Goal: Navigation & Orientation: Understand site structure

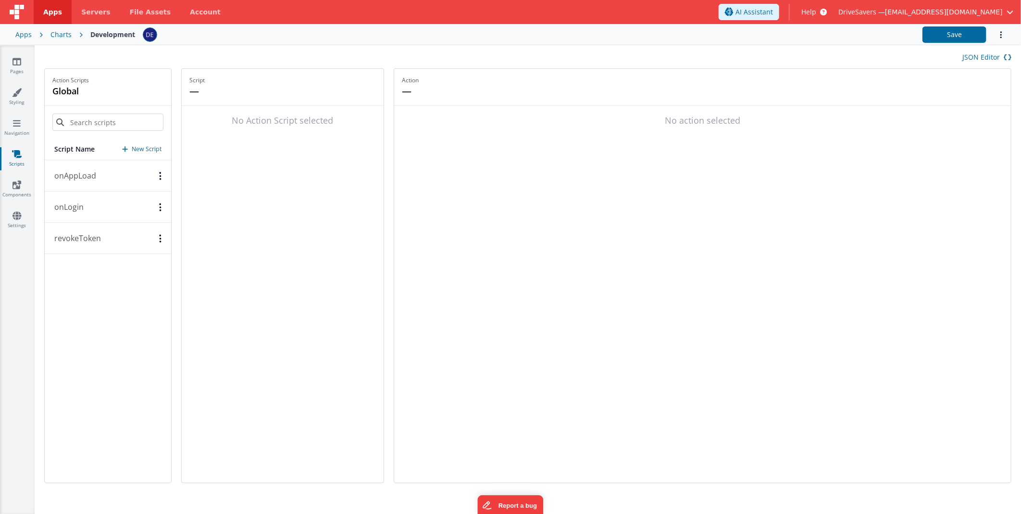
click at [16, 115] on div "Pages Styling Navigation Scripts Components Settings" at bounding box center [17, 279] width 35 height 468
click at [23, 126] on link "Navigation" at bounding box center [17, 127] width 35 height 19
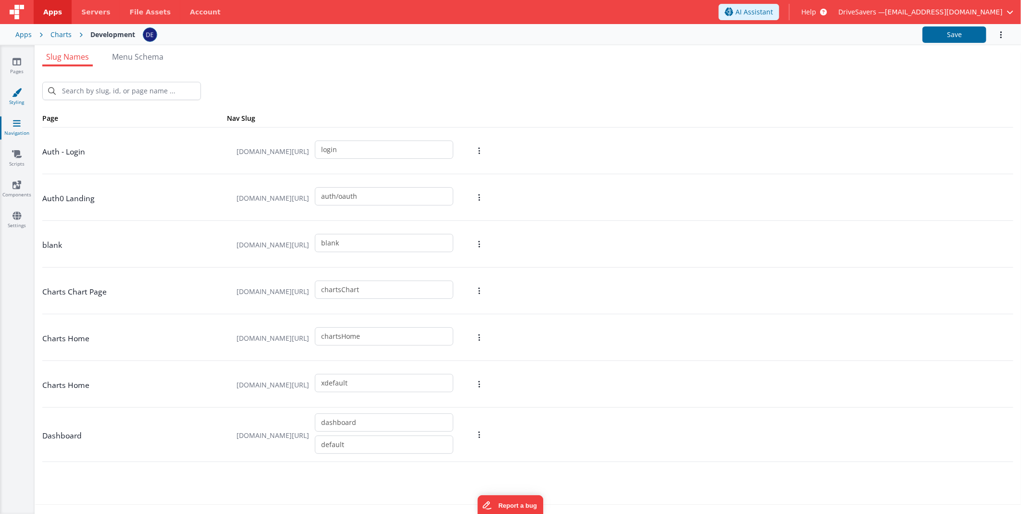
click at [20, 96] on icon at bounding box center [17, 93] width 10 height 10
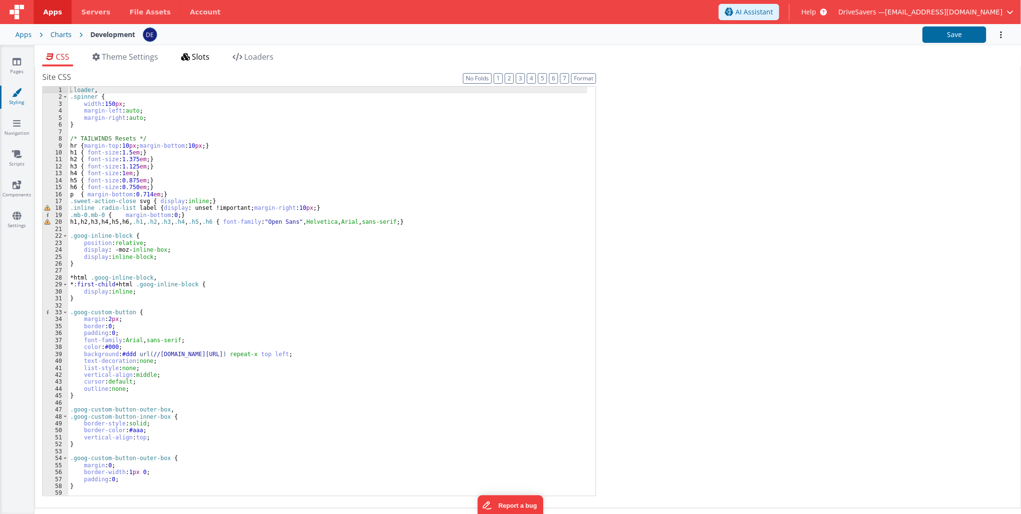
click at [194, 55] on span "Slots" at bounding box center [201, 56] width 18 height 11
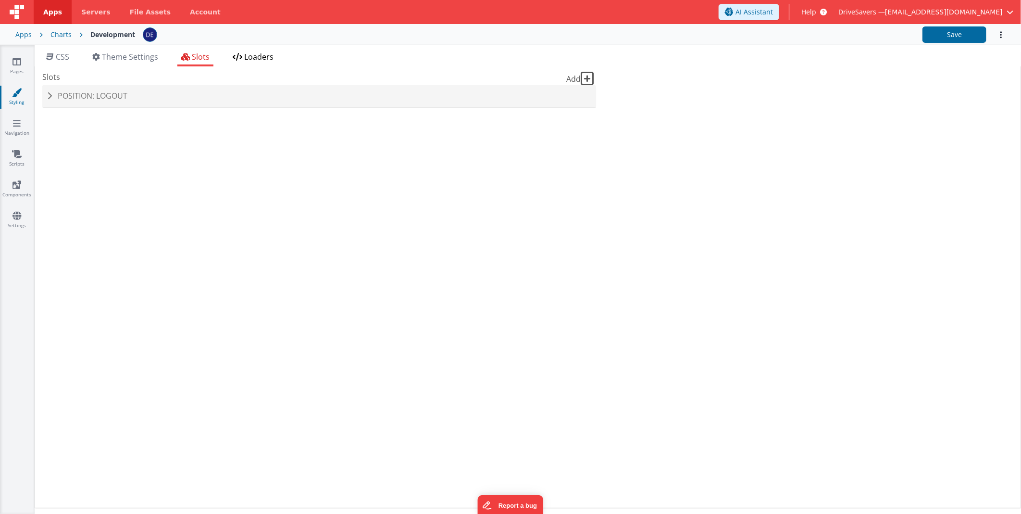
click at [251, 60] on span "Loaders" at bounding box center [258, 56] width 29 height 11
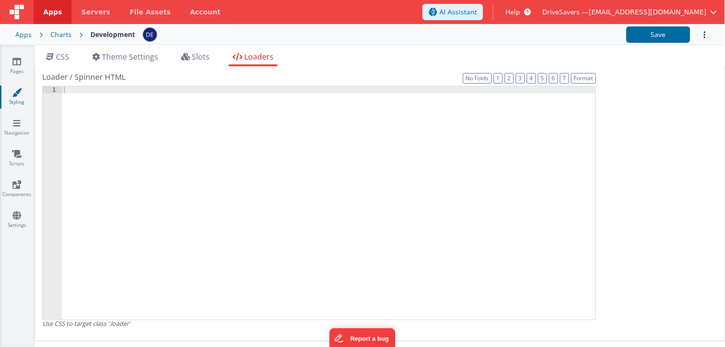
click at [687, 135] on div "Loader / Spinner HTML Format 7 6 5 4 3 2 1 No Folds 1 XXXXXXXXXXXXXXXXXXXXXXXXX…" at bounding box center [379, 203] width 675 height 265
click at [198, 65] on li "Slots" at bounding box center [195, 58] width 36 height 15
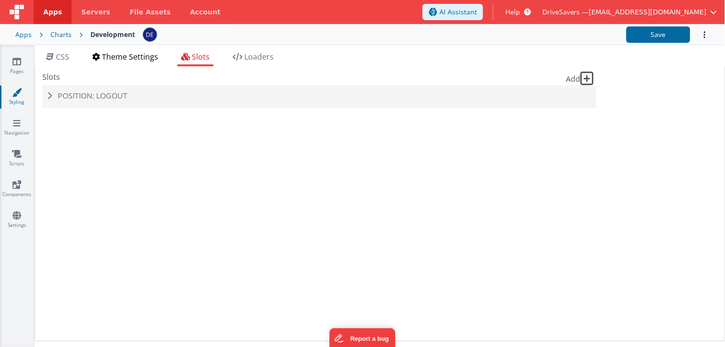
click at [118, 52] on span "Theme Settings" at bounding box center [130, 56] width 56 height 11
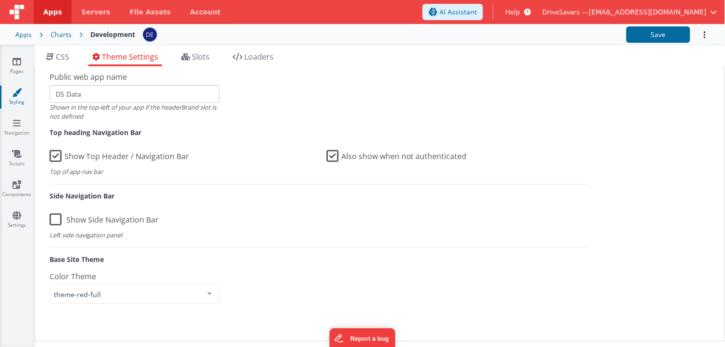
click at [699, 171] on div "Site CSS Format 7 6 5 4 3 2 1 No Folds 1 2 3 4 5 6 7 8 9 10 11 12 13 14 15 16 1…" at bounding box center [380, 203] width 691 height 275
click at [675, 178] on div "Site CSS Format 7 6 5 4 3 2 1 No Folds 1 2 3 4 5 6 7 8 9 10 11 12 13 14 15 16 1…" at bounding box center [380, 203] width 691 height 275
click at [644, 246] on div "Site CSS Format 7 6 5 4 3 2 1 No Folds 1 2 3 4 5 6 7 8 9 10 11 12 13 14 15 16 1…" at bounding box center [380, 203] width 691 height 275
click at [647, 159] on div "Site CSS Format 7 6 5 4 3 2 1 No Folds 1 2 3 4 5 6 7 8 9 10 11 12 13 14 15 16 1…" at bounding box center [380, 203] width 691 height 275
click at [709, 166] on div "Site CSS Format 7 6 5 4 3 2 1 No Folds 1 2 3 4 5 6 7 8 9 10 11 12 13 14 15 16 1…" at bounding box center [380, 203] width 691 height 275
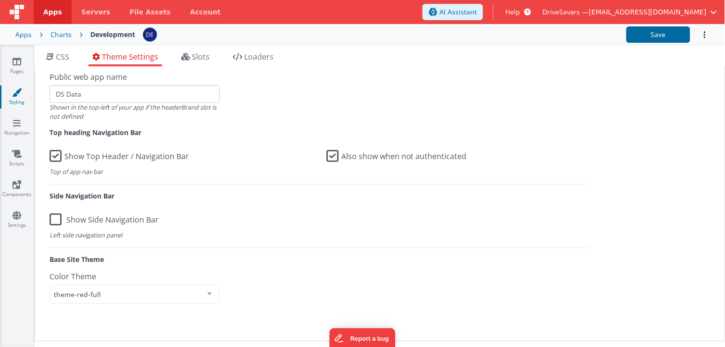
click at [674, 130] on div "Site CSS Format 7 6 5 4 3 2 1 No Folds 1 2 3 4 5 6 7 8 9 10 11 12 13 14 15 16 1…" at bounding box center [380, 203] width 691 height 275
click at [99, 16] on span "Servers" at bounding box center [95, 12] width 29 height 10
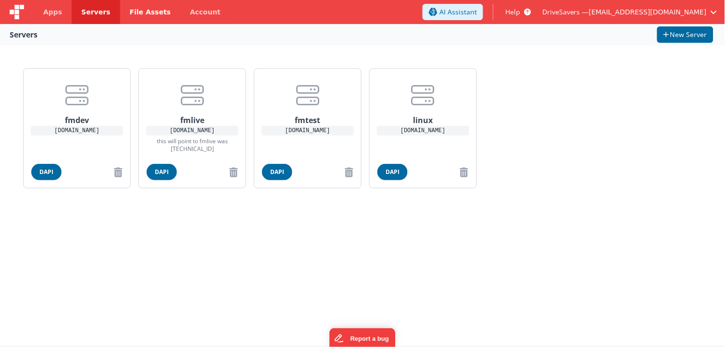
click at [149, 10] on span "File Assets" at bounding box center [150, 12] width 41 height 10
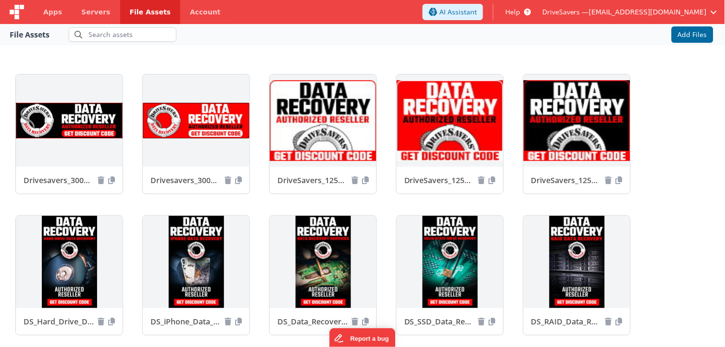
scroll to position [138, 0]
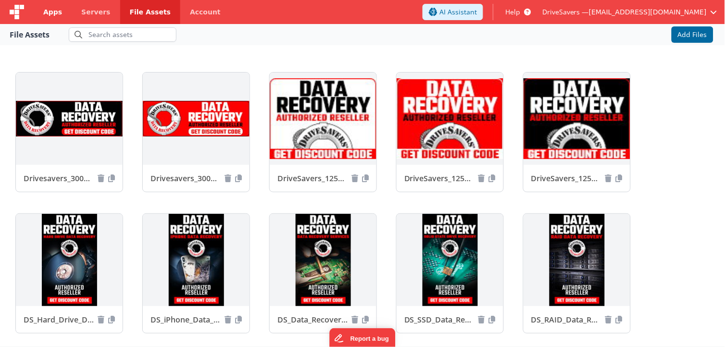
click at [54, 13] on span "Apps" at bounding box center [52, 12] width 19 height 10
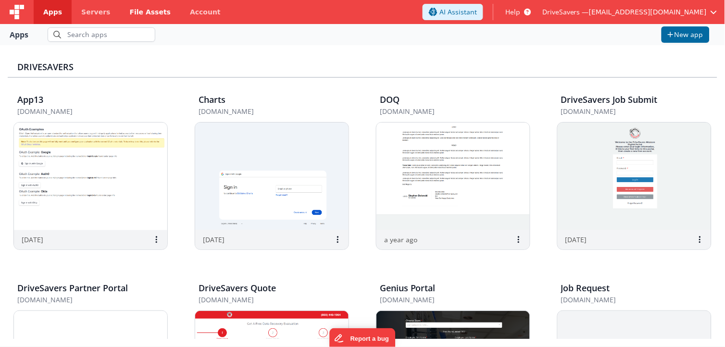
click at [134, 12] on span "File Assets" at bounding box center [150, 12] width 41 height 10
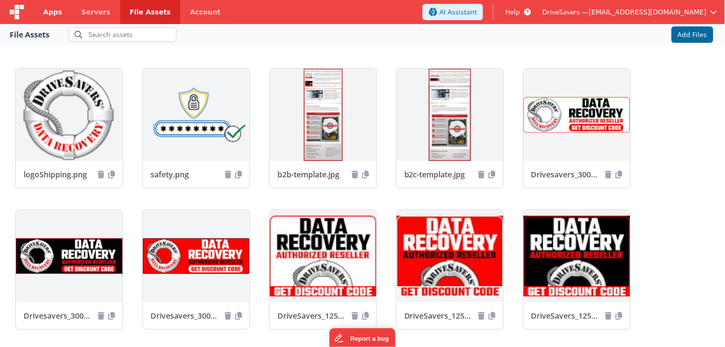
click at [58, 16] on span "Apps" at bounding box center [52, 12] width 19 height 10
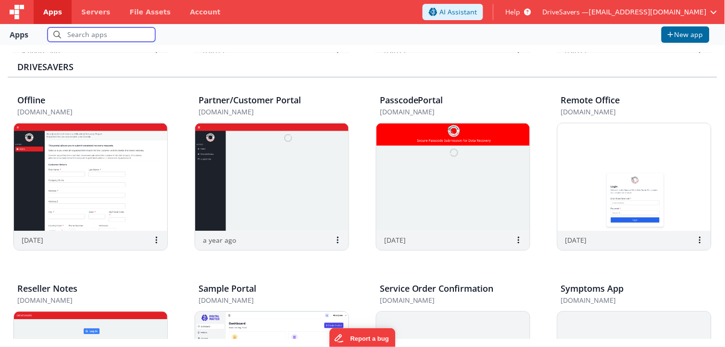
scroll to position [487, 0]
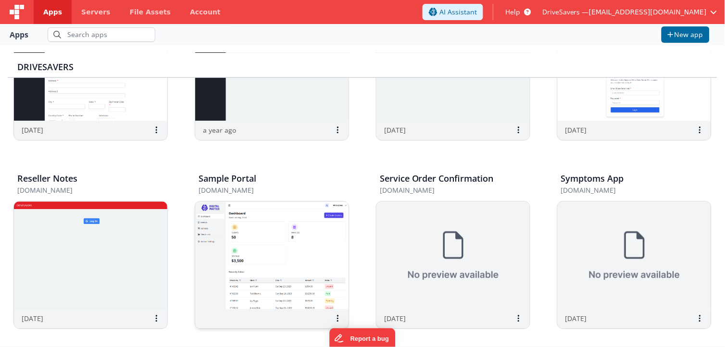
click at [292, 243] on img at bounding box center [271, 256] width 153 height 108
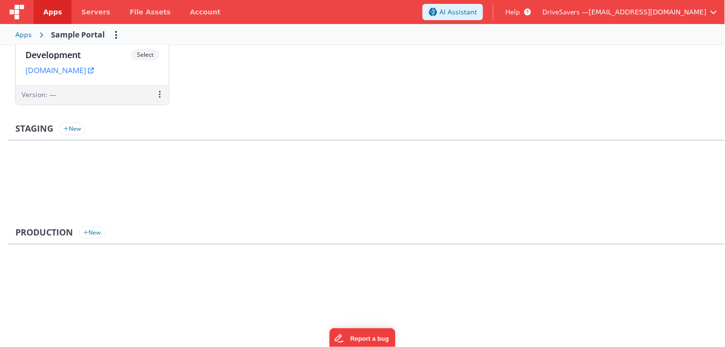
scroll to position [13, 0]
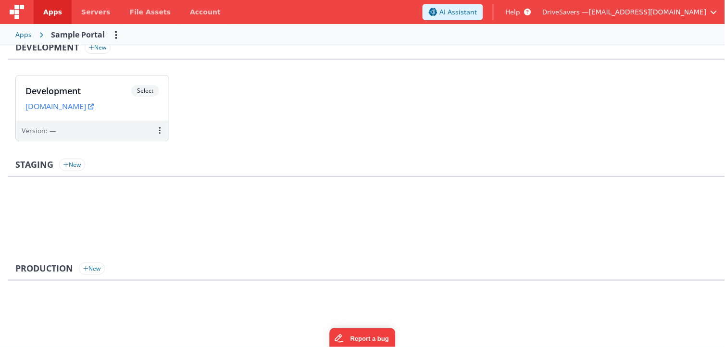
click at [16, 10] on img at bounding box center [17, 12] width 14 height 14
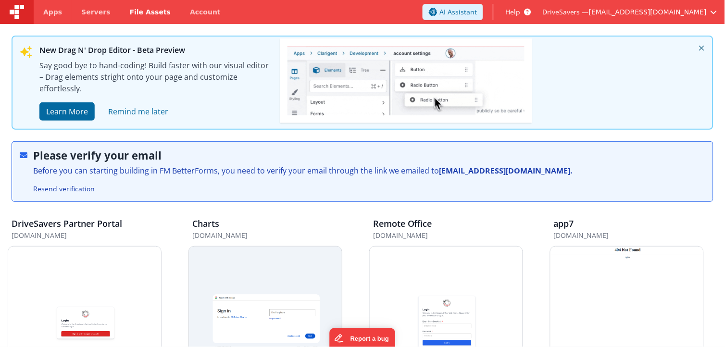
click at [145, 18] on link "File Assets" at bounding box center [150, 12] width 61 height 24
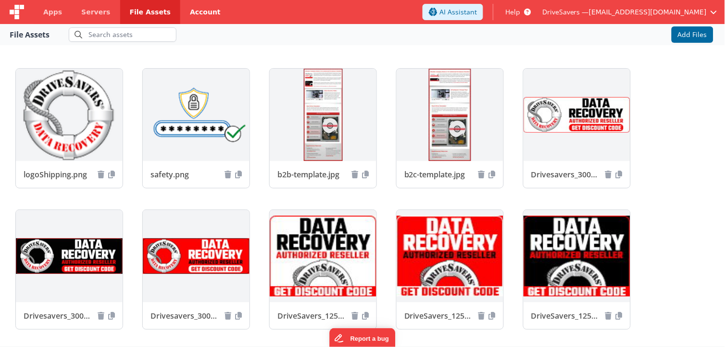
click at [180, 11] on link "Account" at bounding box center [205, 12] width 50 height 24
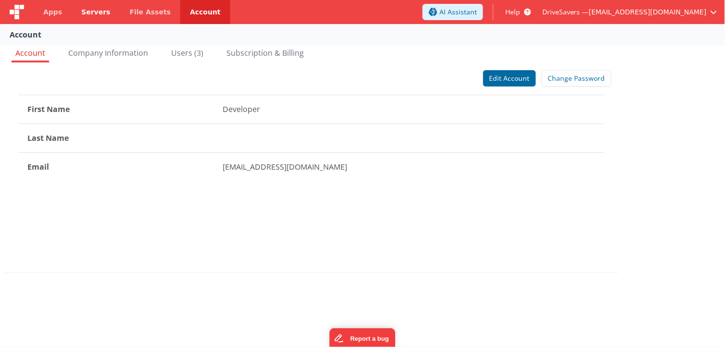
click at [88, 20] on link "Servers" at bounding box center [96, 12] width 48 height 24
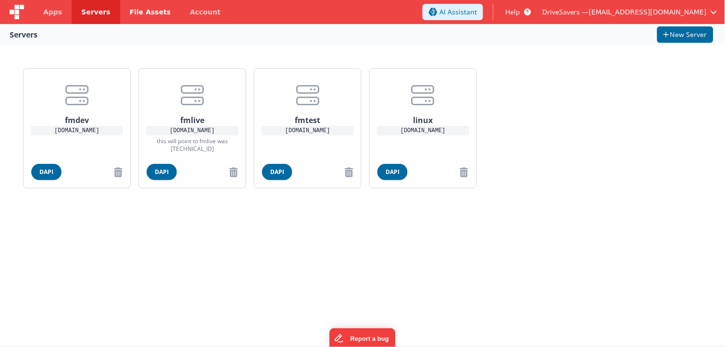
click at [148, 5] on link "File Assets" at bounding box center [150, 12] width 61 height 24
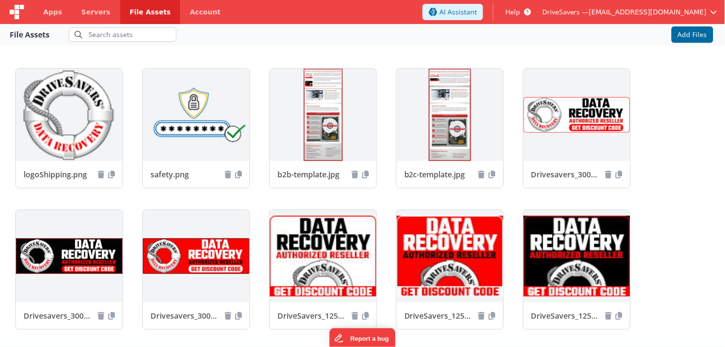
click at [16, 11] on img at bounding box center [17, 12] width 14 height 14
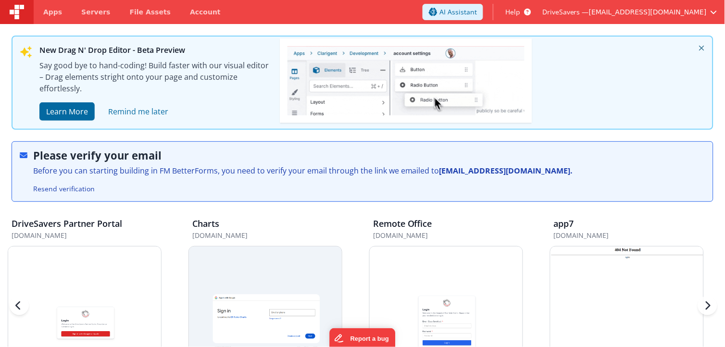
click at [653, 219] on div "app7" at bounding box center [629, 225] width 150 height 13
